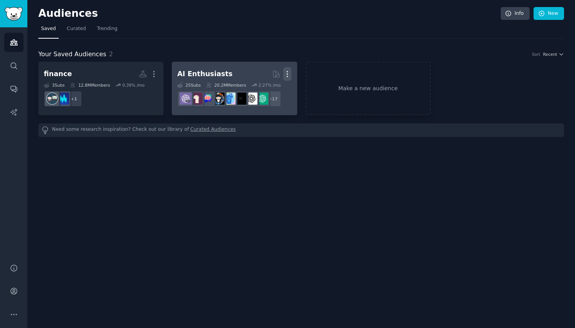
click at [288, 75] on icon "button" at bounding box center [287, 74] width 8 height 8
click at [266, 74] on p "View" at bounding box center [263, 77] width 13 height 8
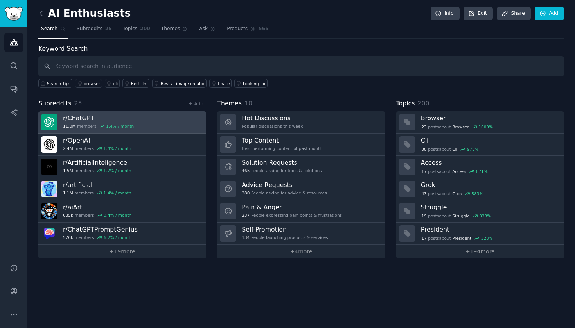
click at [81, 120] on h3 "r/ ChatGPT" at bounding box center [98, 118] width 71 height 8
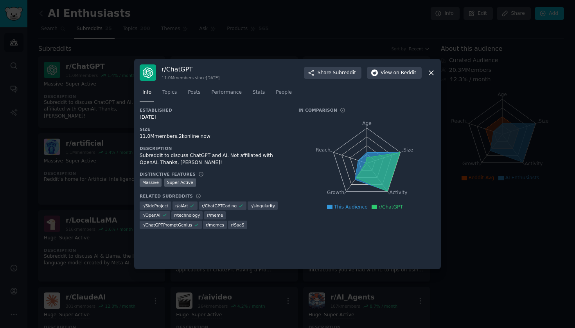
click at [367, 155] on icon at bounding box center [377, 172] width 45 height 39
click at [174, 97] on link "Topics" at bounding box center [170, 94] width 20 height 16
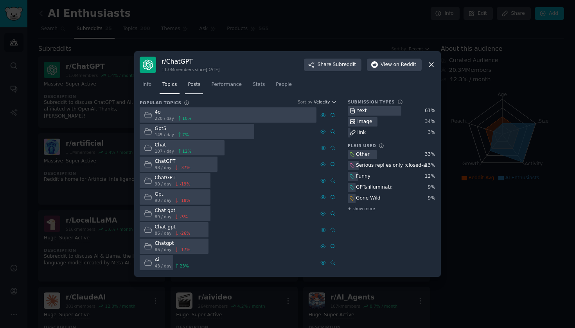
click at [198, 84] on span "Posts" at bounding box center [194, 84] width 13 height 7
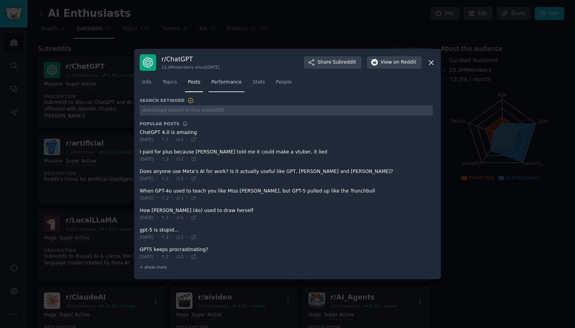
click at [225, 86] on span "Performance" at bounding box center [226, 82] width 30 height 7
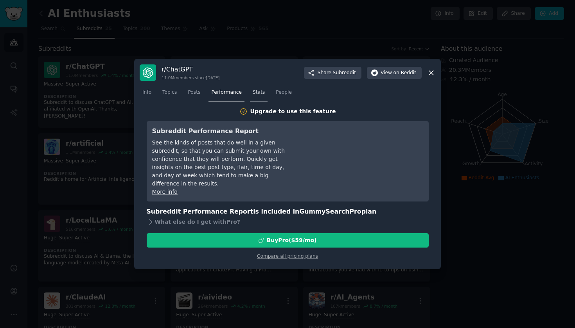
click at [262, 92] on span "Stats" at bounding box center [259, 92] width 12 height 7
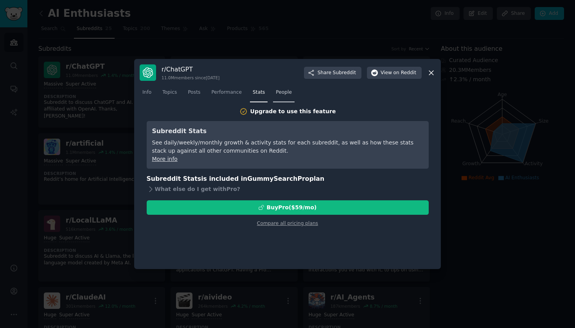
click at [282, 94] on span "People" at bounding box center [284, 92] width 16 height 7
click at [147, 93] on span "Info" at bounding box center [146, 92] width 9 height 7
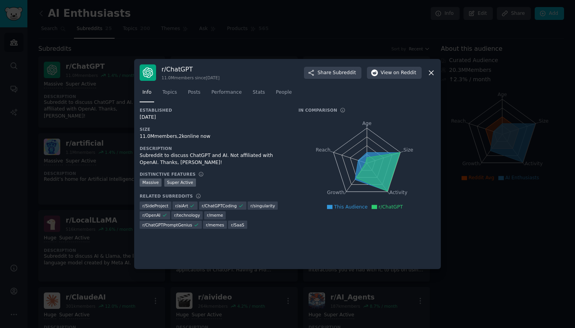
click at [436, 72] on div "r/ ChatGPT 11.0M members since [DATE] Share Subreddit View on Reddit Info Topic…" at bounding box center [287, 164] width 307 height 210
click at [434, 72] on icon at bounding box center [431, 73] width 8 height 8
